Goal: Information Seeking & Learning: Learn about a topic

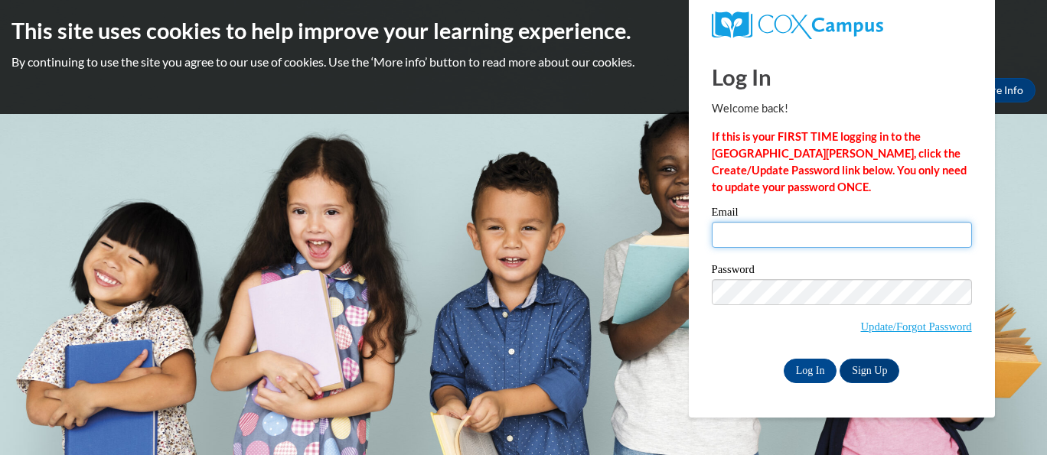
type input "jessica.ruiz@franklin.k12.wi.us"
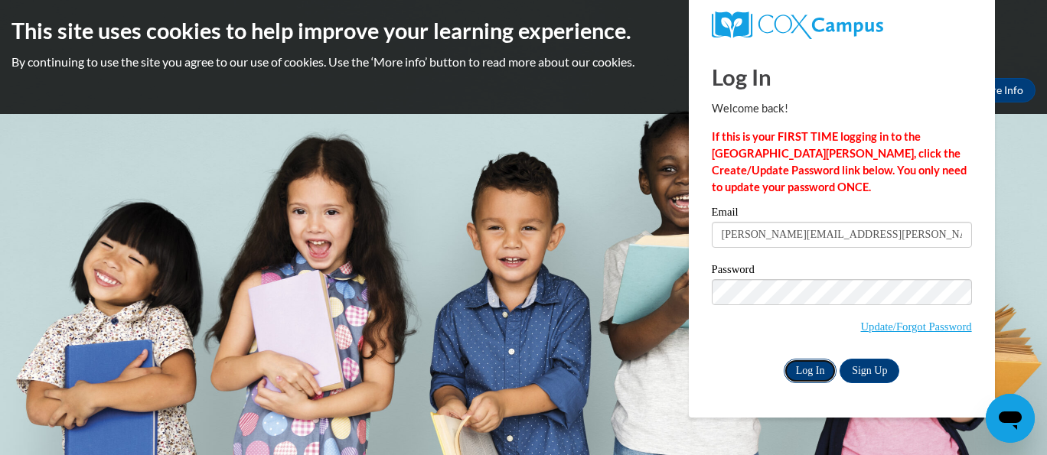
click at [813, 370] on input "Log In" at bounding box center [810, 371] width 54 height 24
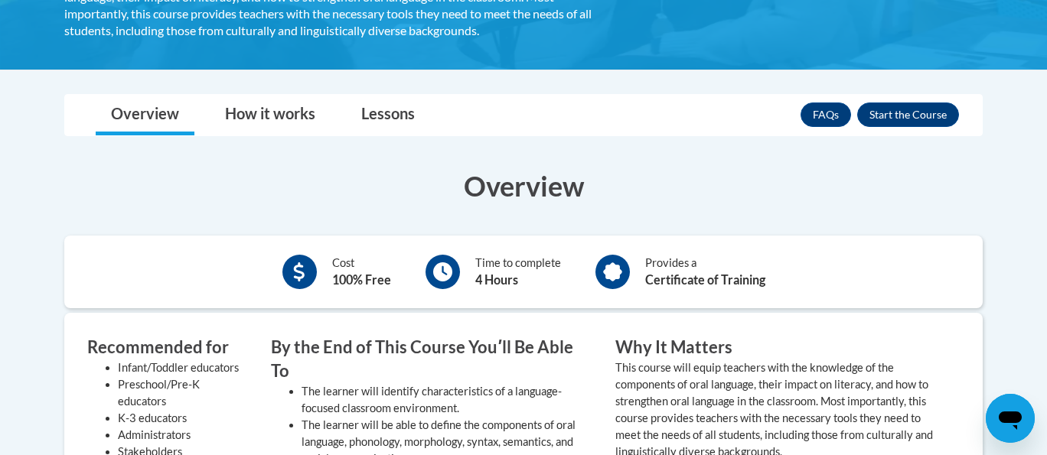
scroll to position [389, 0]
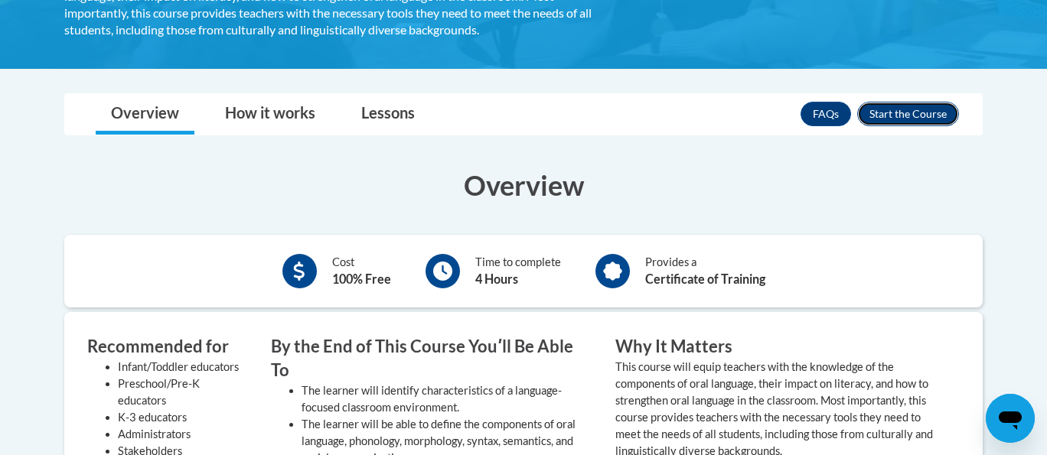
click at [911, 110] on button "Enroll" at bounding box center [908, 114] width 102 height 24
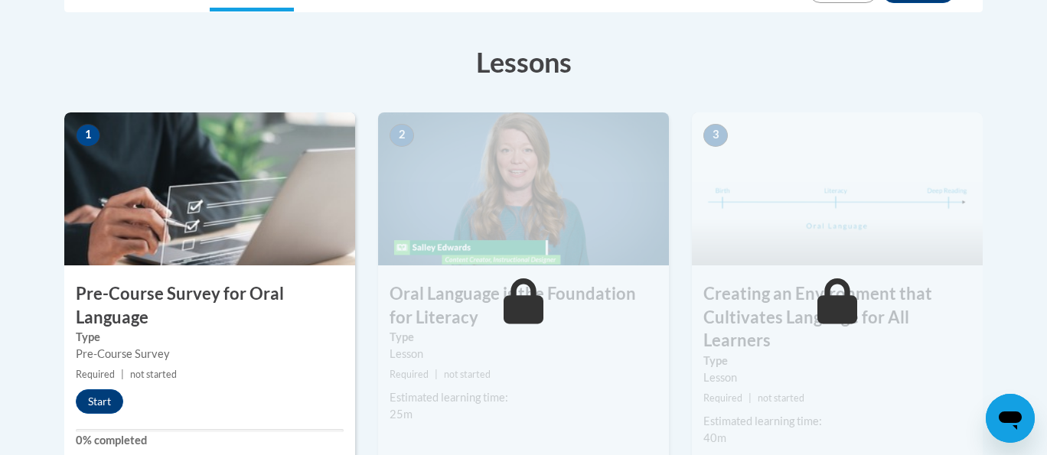
scroll to position [503, 0]
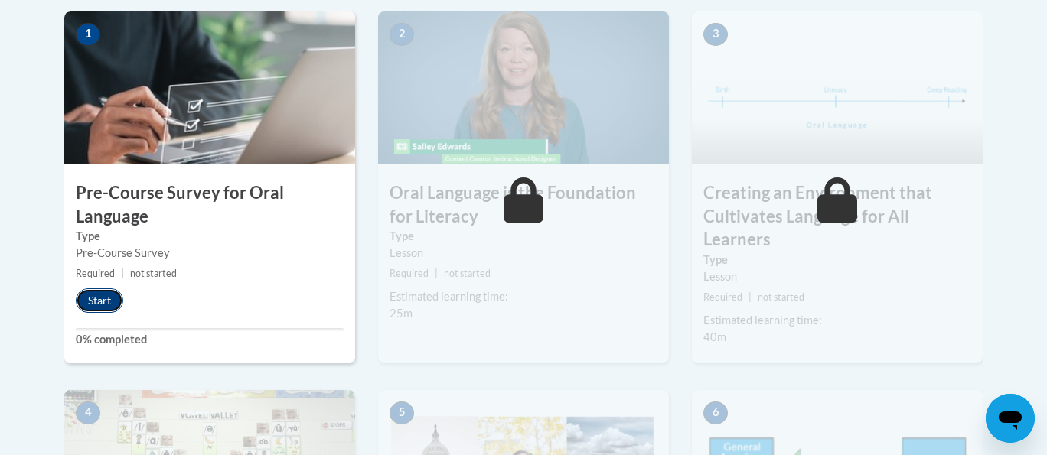
click at [96, 303] on button "Start" at bounding box center [99, 300] width 47 height 24
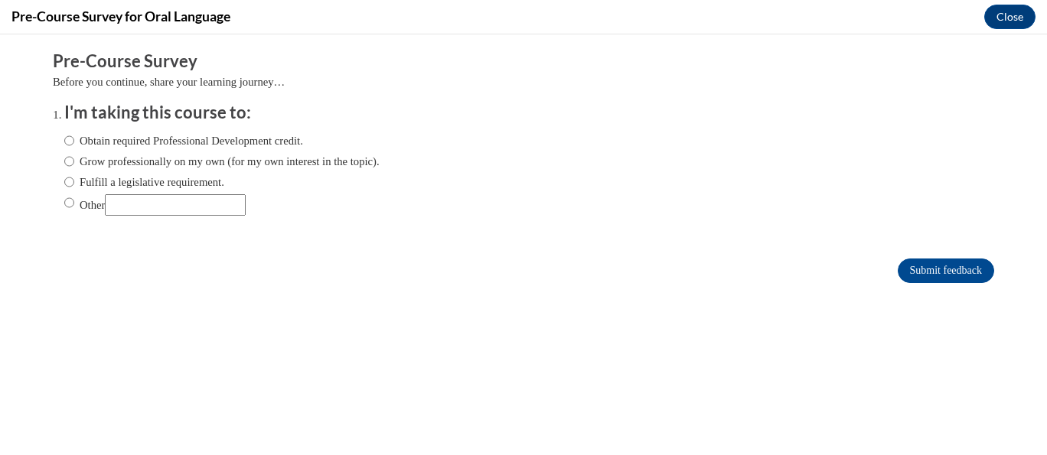
scroll to position [0, 0]
click at [67, 184] on input "Fulfill a legislative requirement." at bounding box center [69, 182] width 10 height 17
radio input "true"
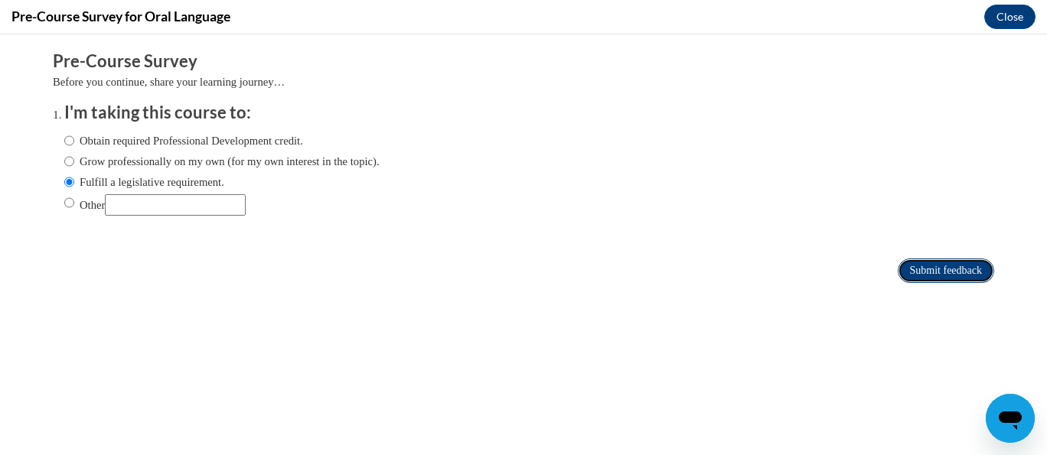
click at [924, 262] on input "Submit feedback" at bounding box center [945, 271] width 96 height 24
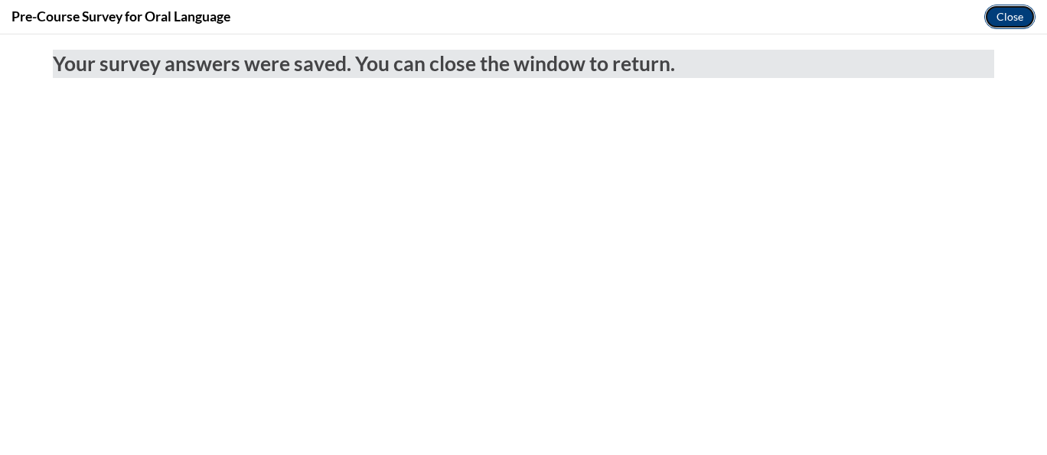
click at [1020, 14] on button "Close" at bounding box center [1009, 17] width 51 height 24
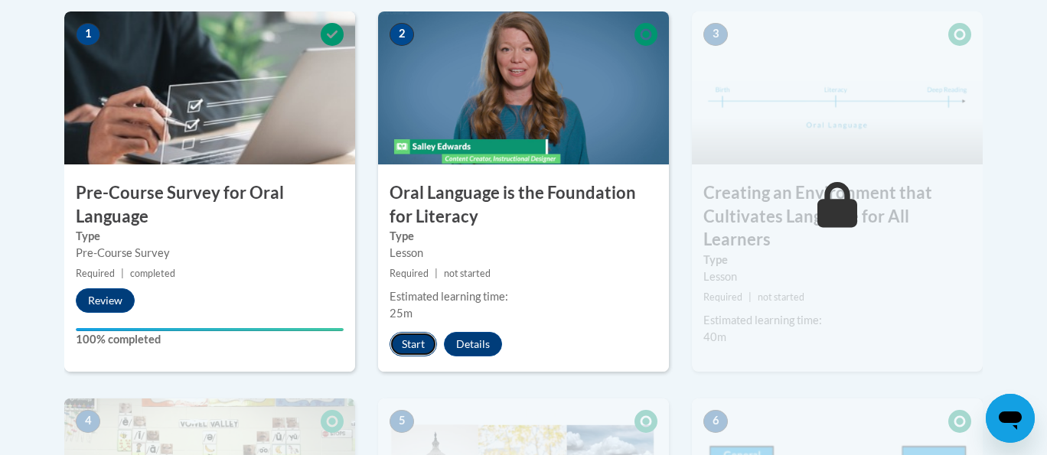
click at [419, 346] on button "Start" at bounding box center [412, 344] width 47 height 24
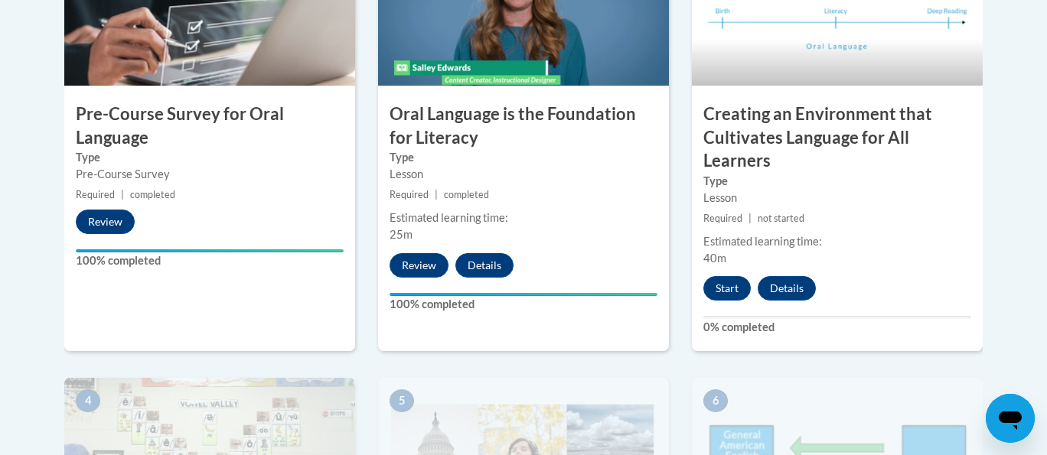
scroll to position [582, 0]
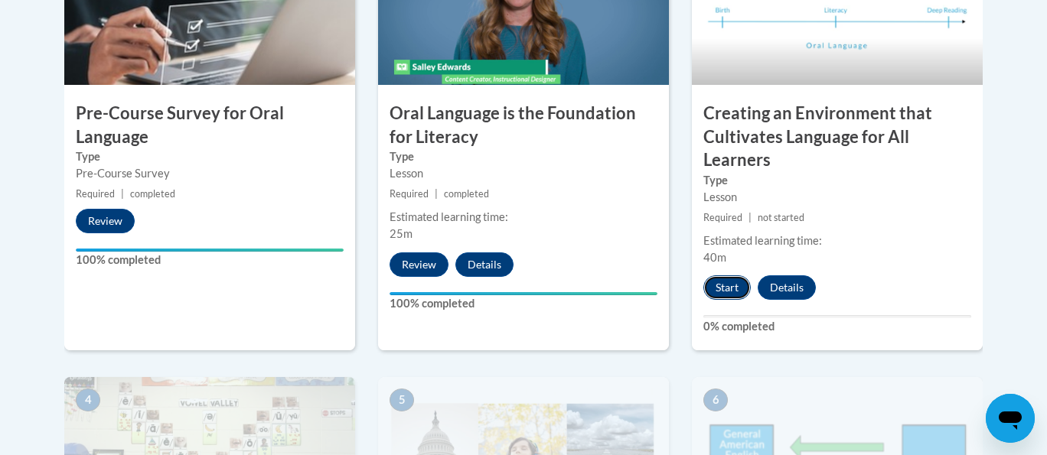
click at [733, 288] on button "Start" at bounding box center [726, 287] width 47 height 24
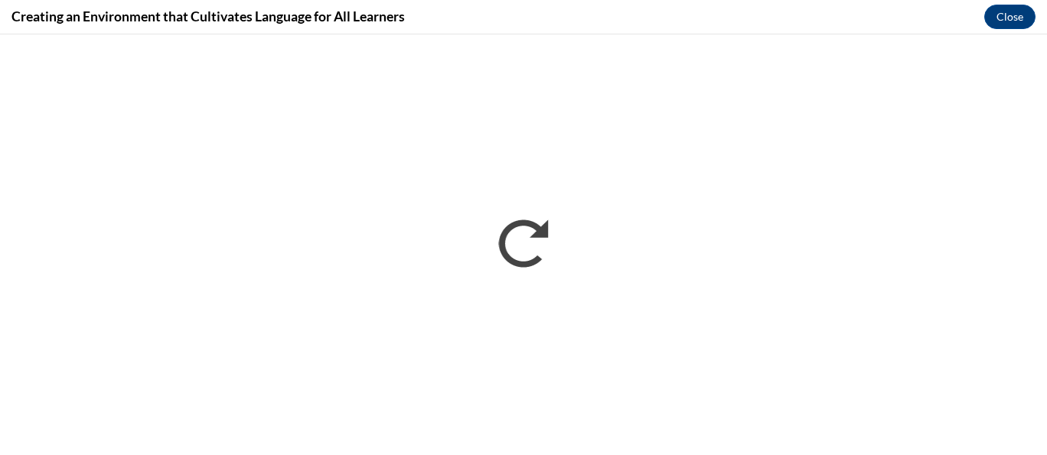
scroll to position [0, 0]
